Goal: Task Accomplishment & Management: Use online tool/utility

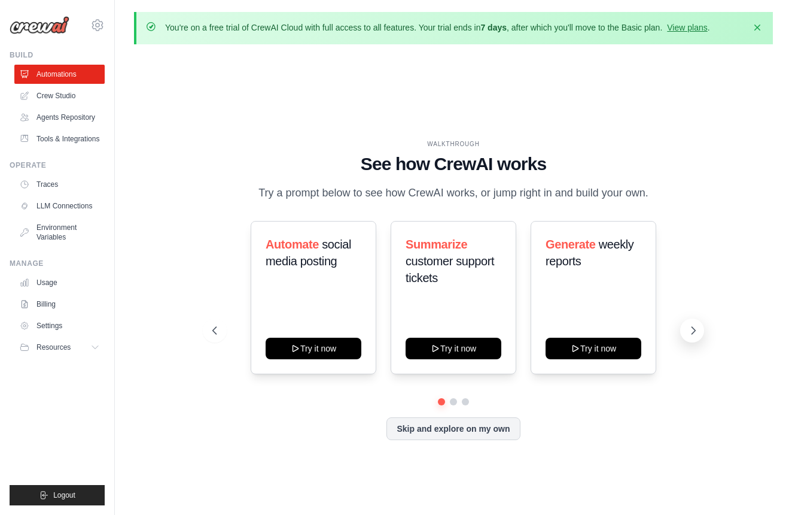
click at [694, 329] on icon at bounding box center [694, 330] width 12 height 12
click at [693, 329] on icon at bounding box center [694, 330] width 12 height 12
click at [596, 352] on button "Try it now" at bounding box center [594, 347] width 96 height 22
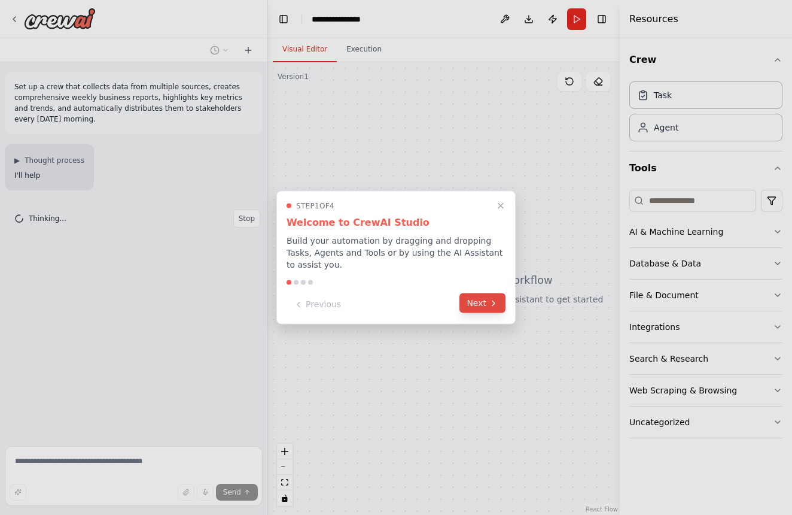
click at [481, 303] on button "Next" at bounding box center [483, 303] width 46 height 20
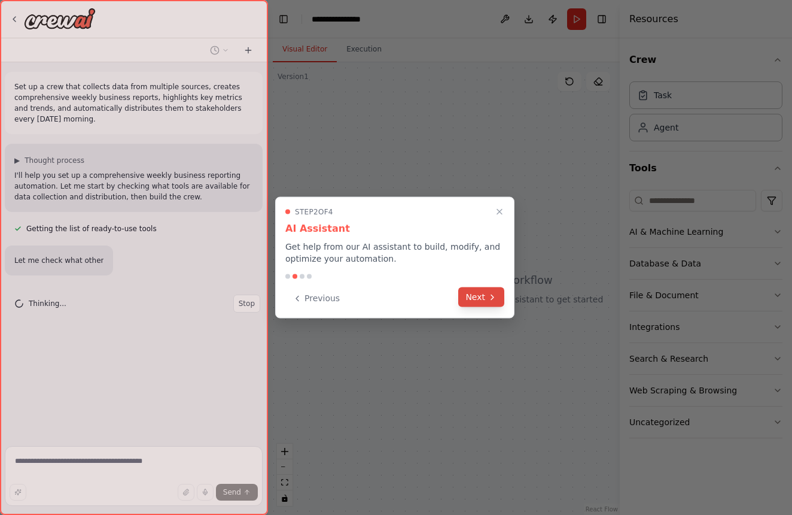
click at [482, 302] on button "Next" at bounding box center [481, 297] width 46 height 20
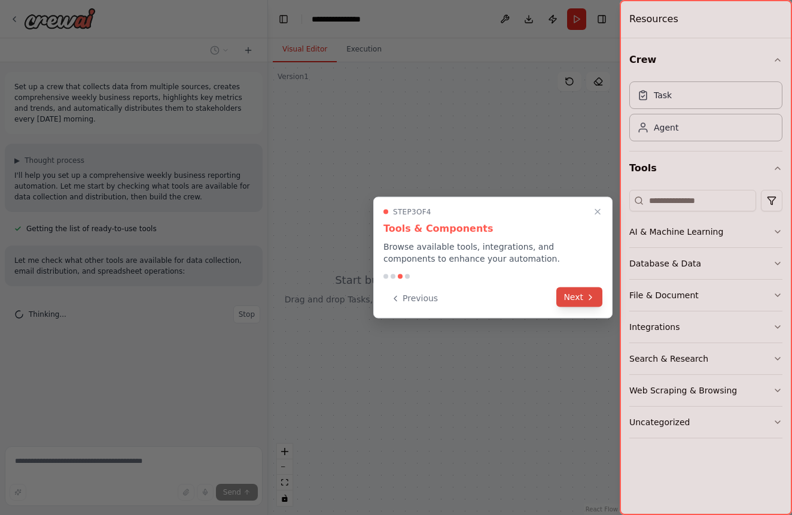
click at [573, 298] on button "Next" at bounding box center [580, 297] width 46 height 20
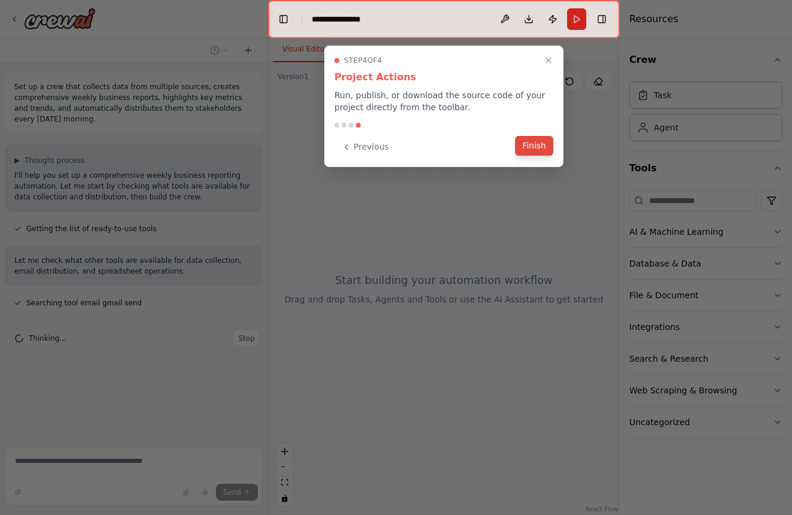
click at [527, 144] on button "Finish" at bounding box center [534, 146] width 38 height 20
